Goal: Task Accomplishment & Management: Manage account settings

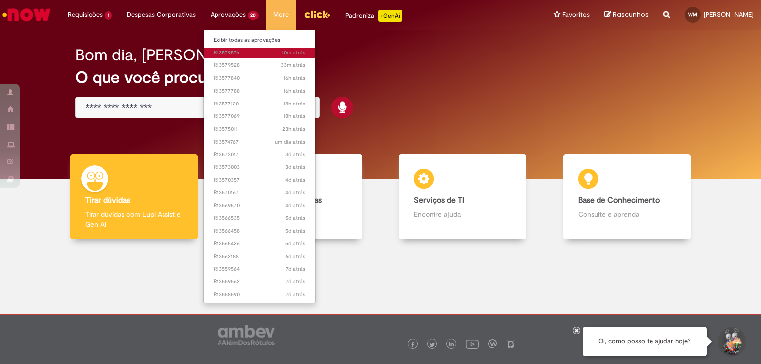
click at [227, 52] on span "10m atrás 10 minutos atrás R13579576" at bounding box center [260, 53] width 92 height 8
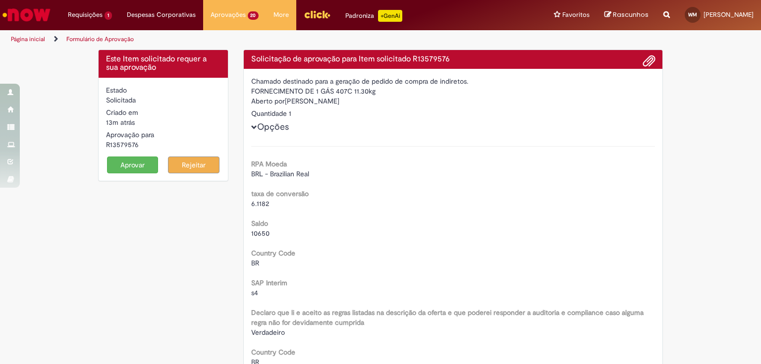
drag, startPoint x: 136, startPoint y: 145, endPoint x: 99, endPoint y: 147, distance: 37.2
click at [99, 147] on div "Estado Solicitada Criado em 13m atrás 13 minutos atrás Aprovação para R13579576…" at bounding box center [163, 129] width 129 height 103
copy div "R13579576"
drag, startPoint x: 249, startPoint y: 90, endPoint x: 380, endPoint y: 88, distance: 130.9
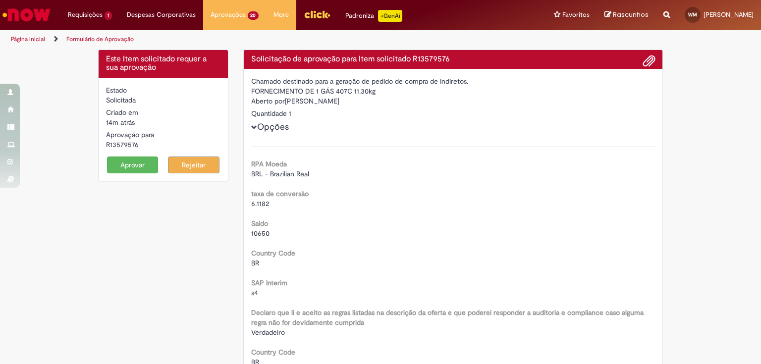
click at [380, 88] on div "FORNECIMENTO DE 1 GÁS 407C 11.30kg" at bounding box center [453, 91] width 404 height 10
copy div "FORNECIMENTO DE 1 GÁS 407C 11.30kg"
click at [133, 163] on button "Aprovar" at bounding box center [133, 165] width 52 height 17
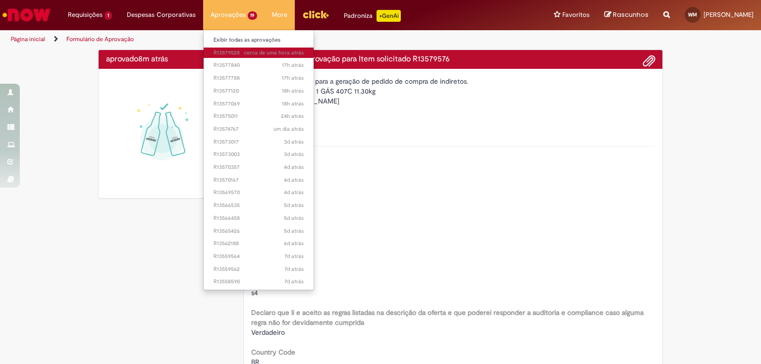
click at [238, 52] on span "cerca de uma hora atrás cerca de uma hora atrás R13579528" at bounding box center [259, 53] width 91 height 8
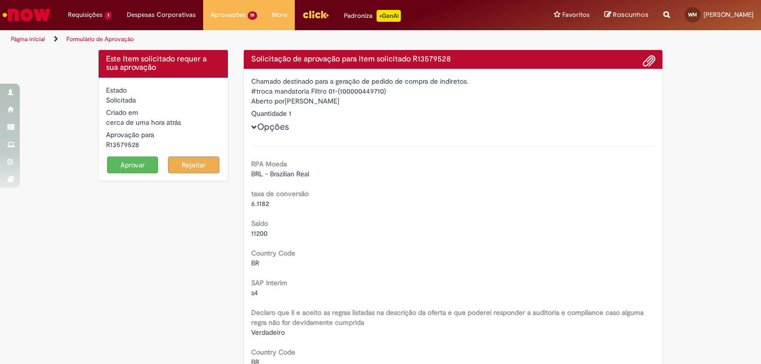
click at [134, 161] on button "Aprovar" at bounding box center [133, 165] width 52 height 17
